Goal: Navigation & Orientation: Find specific page/section

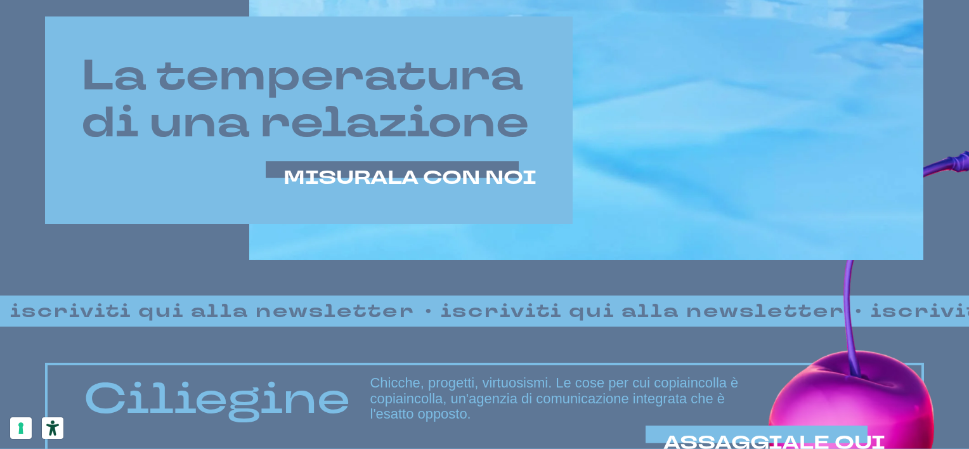
scroll to position [761, 0]
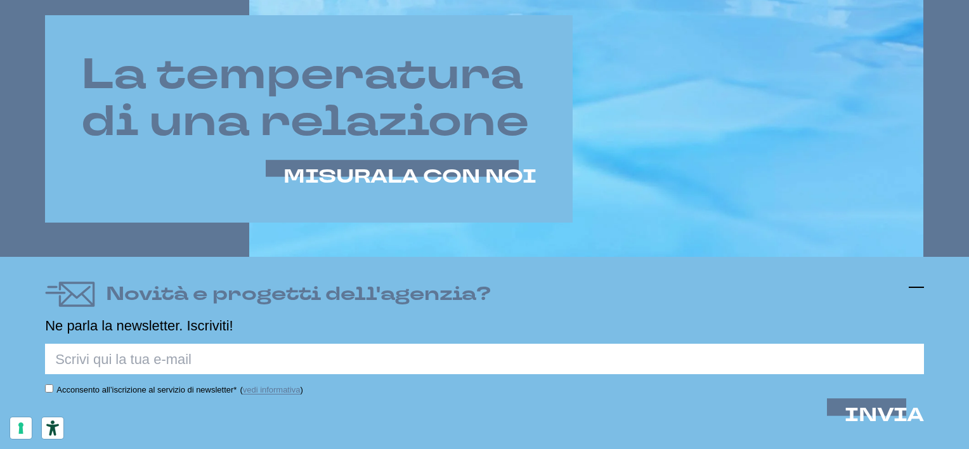
click at [918, 289] on icon at bounding box center [916, 287] width 15 height 15
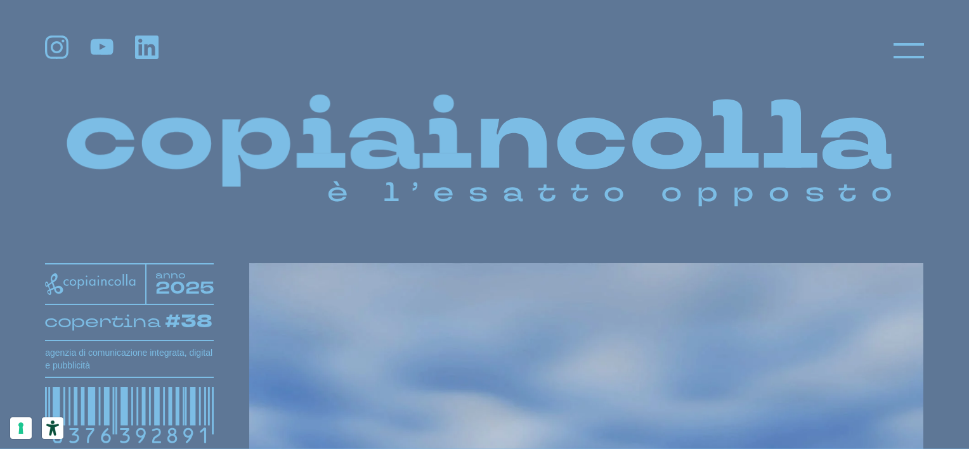
scroll to position [0, 0]
click at [890, 53] on div at bounding box center [484, 51] width 879 height 30
click at [901, 53] on icon at bounding box center [909, 51] width 30 height 30
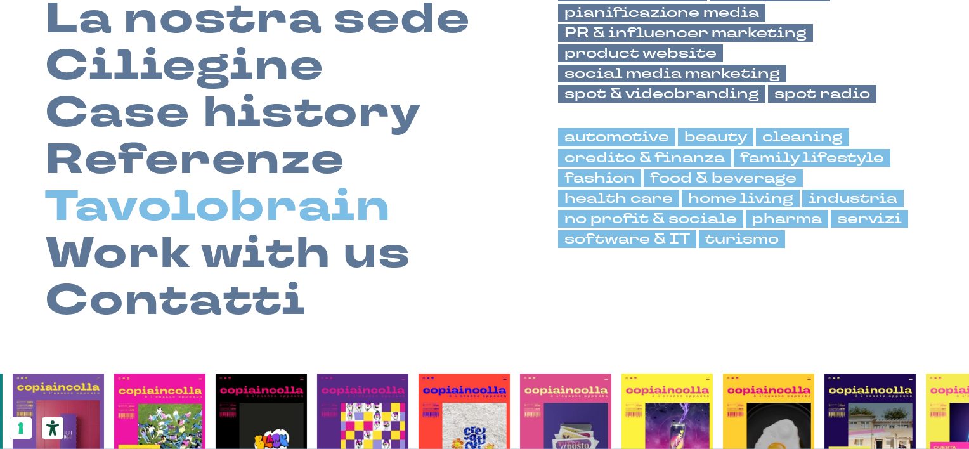
scroll to position [254, 0]
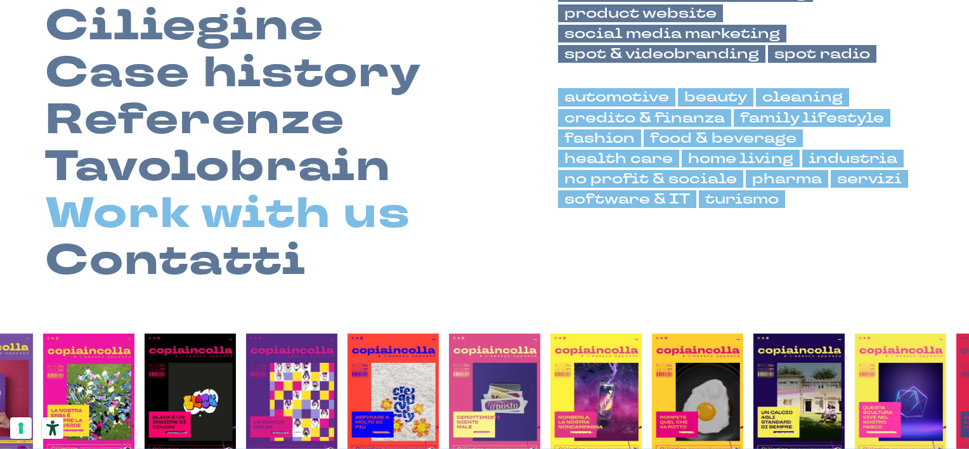
click at [257, 219] on link "Work with us" at bounding box center [227, 213] width 365 height 47
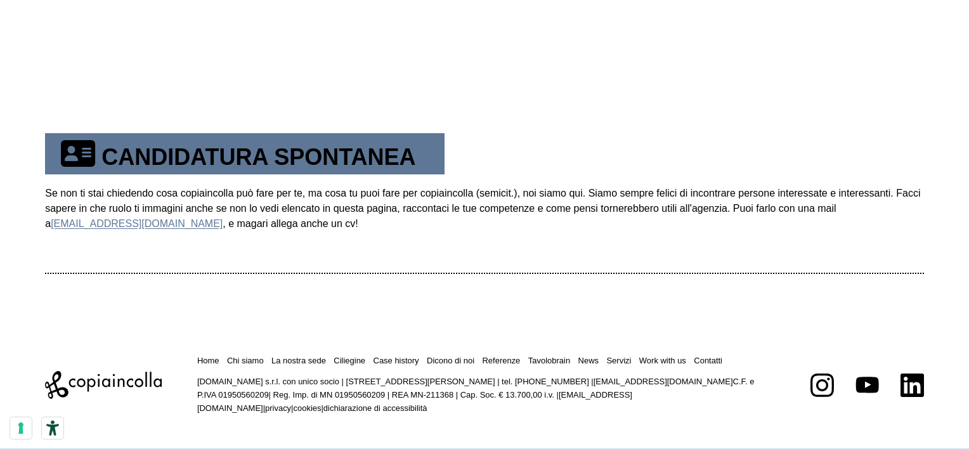
scroll to position [788, 0]
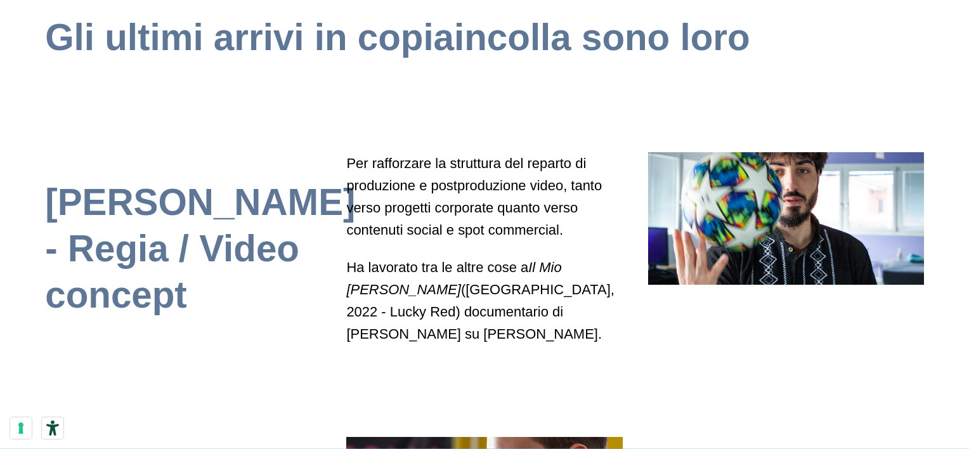
scroll to position [761, 0]
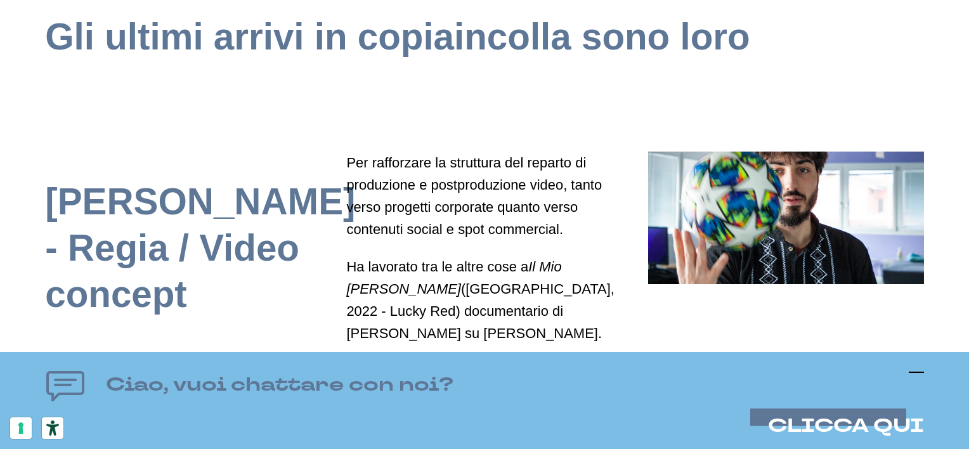
click at [913, 372] on line at bounding box center [916, 372] width 15 height 0
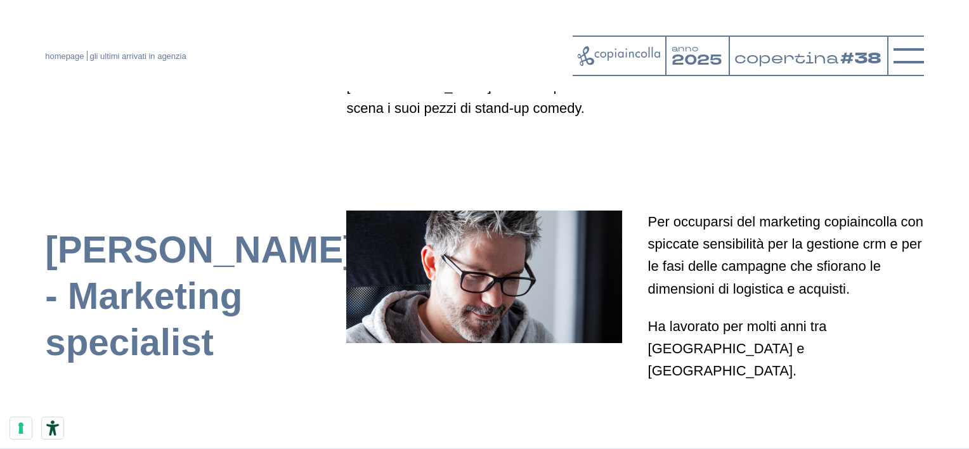
scroll to position [1585, 0]
